Goal: Task Accomplishment & Management: Use online tool/utility

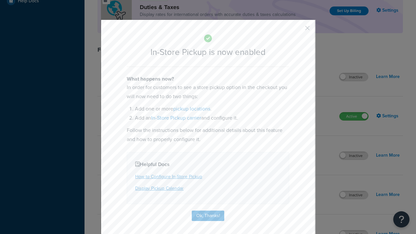
click at [297, 30] on button "button" at bounding box center [298, 31] width 2 height 2
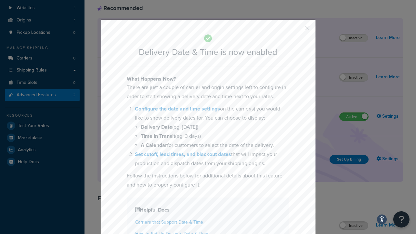
click at [297, 30] on button "button" at bounding box center [298, 31] width 2 height 2
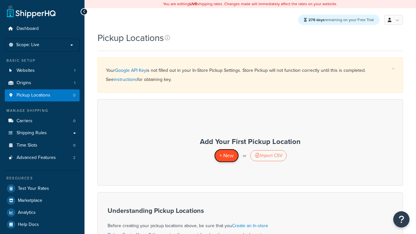
click at [226, 155] on span "+ New" at bounding box center [226, 155] width 14 height 7
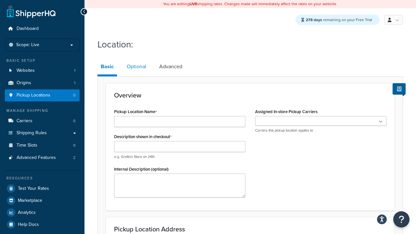
click at [136, 67] on link "Optional" at bounding box center [136, 67] width 26 height 16
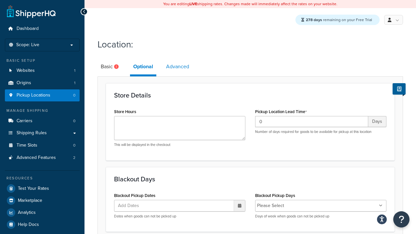
click at [178, 67] on link "Advanced" at bounding box center [178, 67] width 30 height 16
